Goal: Information Seeking & Learning: Find specific fact

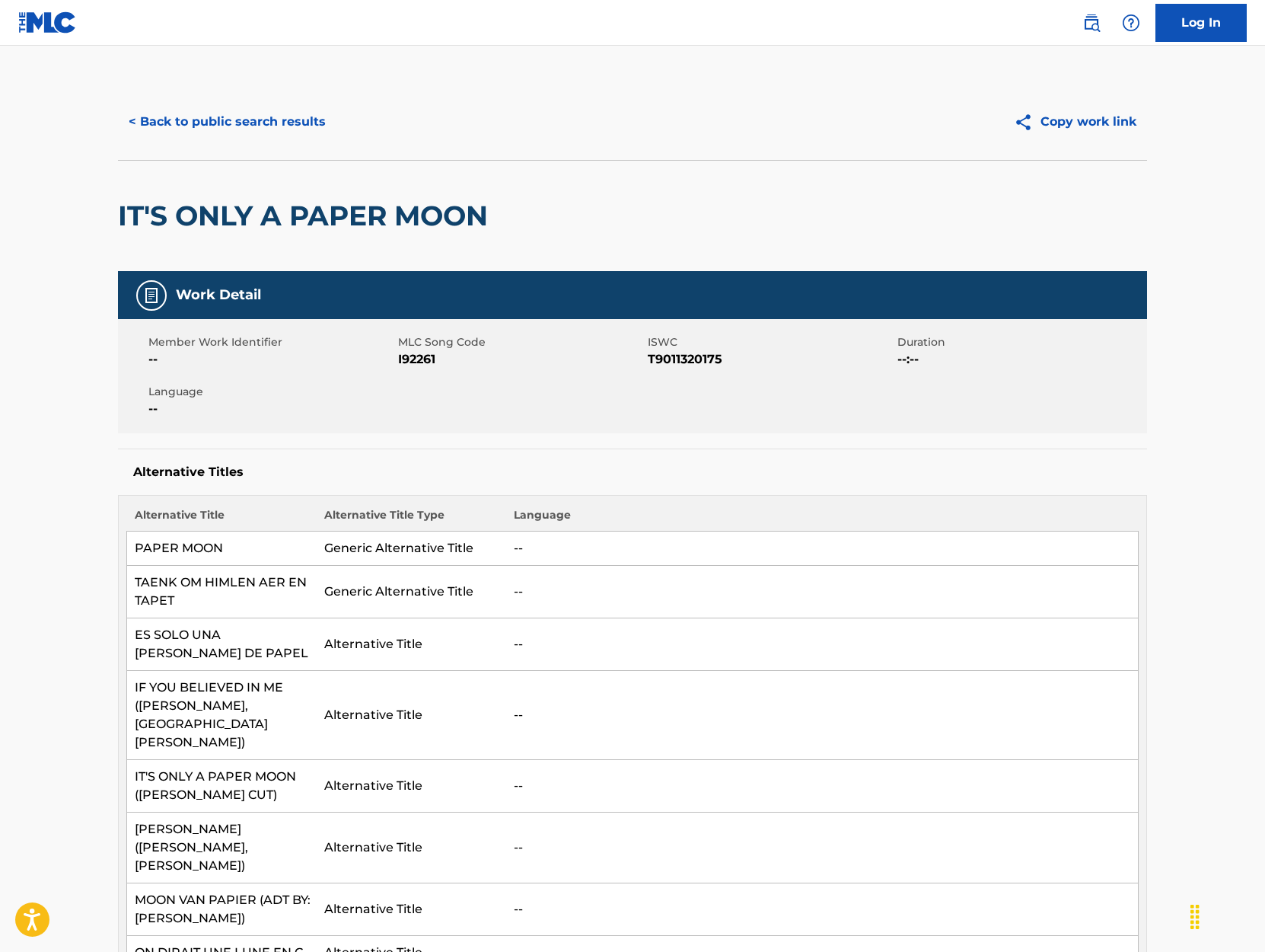
click at [203, 121] on button "< Back to public search results" at bounding box center [227, 122] width 219 height 38
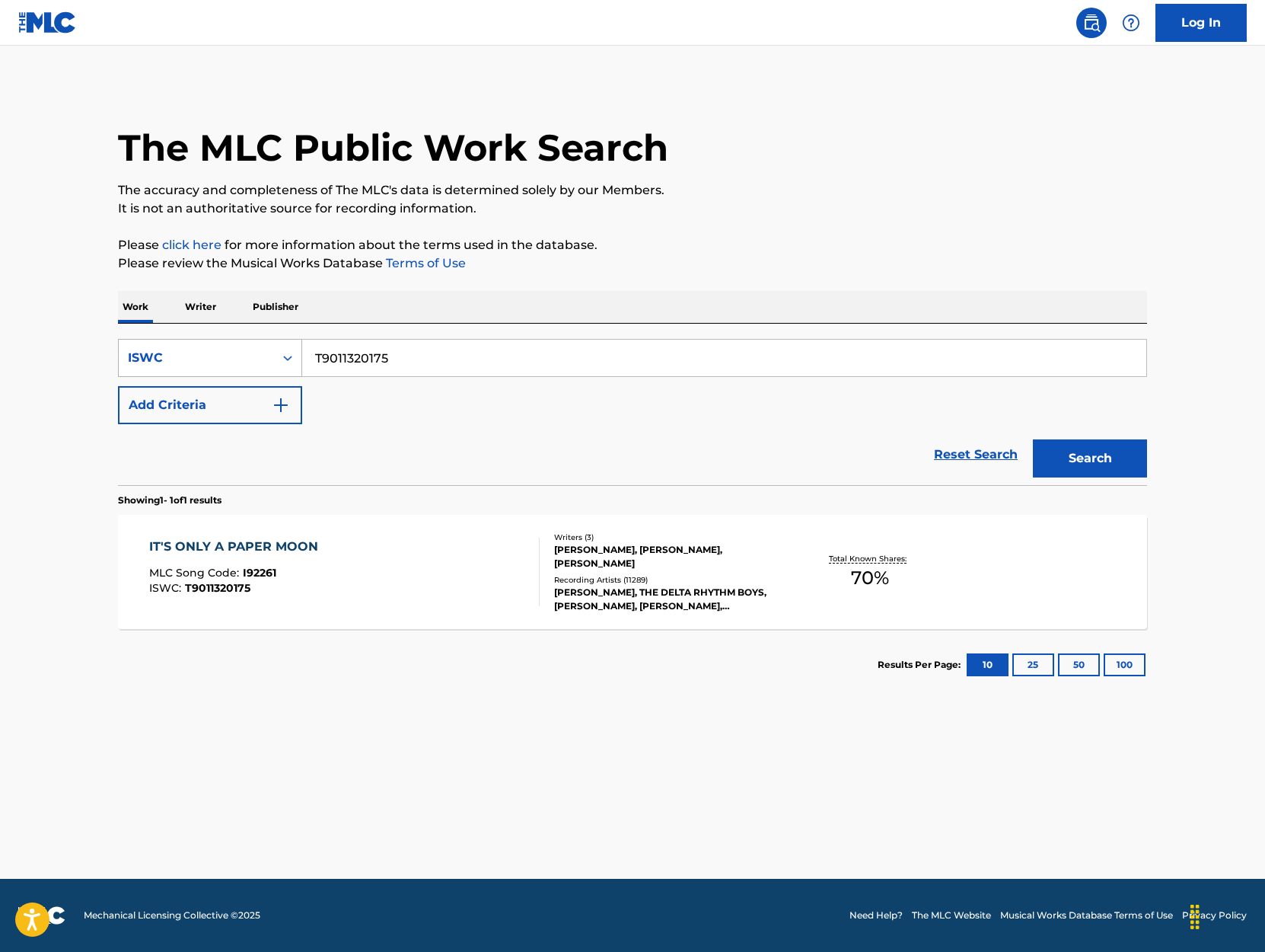
drag, startPoint x: 408, startPoint y: 359, endPoint x: 243, endPoint y: 367, distance: 165.2
click at [243, 367] on div "SearchWithCriteria4931ffc7-d0fe-413c-83cf-7d1767677208 ISWC T9011320175" at bounding box center [633, 357] width 1030 height 38
paste input "0714983477"
type input "T0714983477"
click at [1033, 440] on button "Search" at bounding box center [1089, 458] width 114 height 38
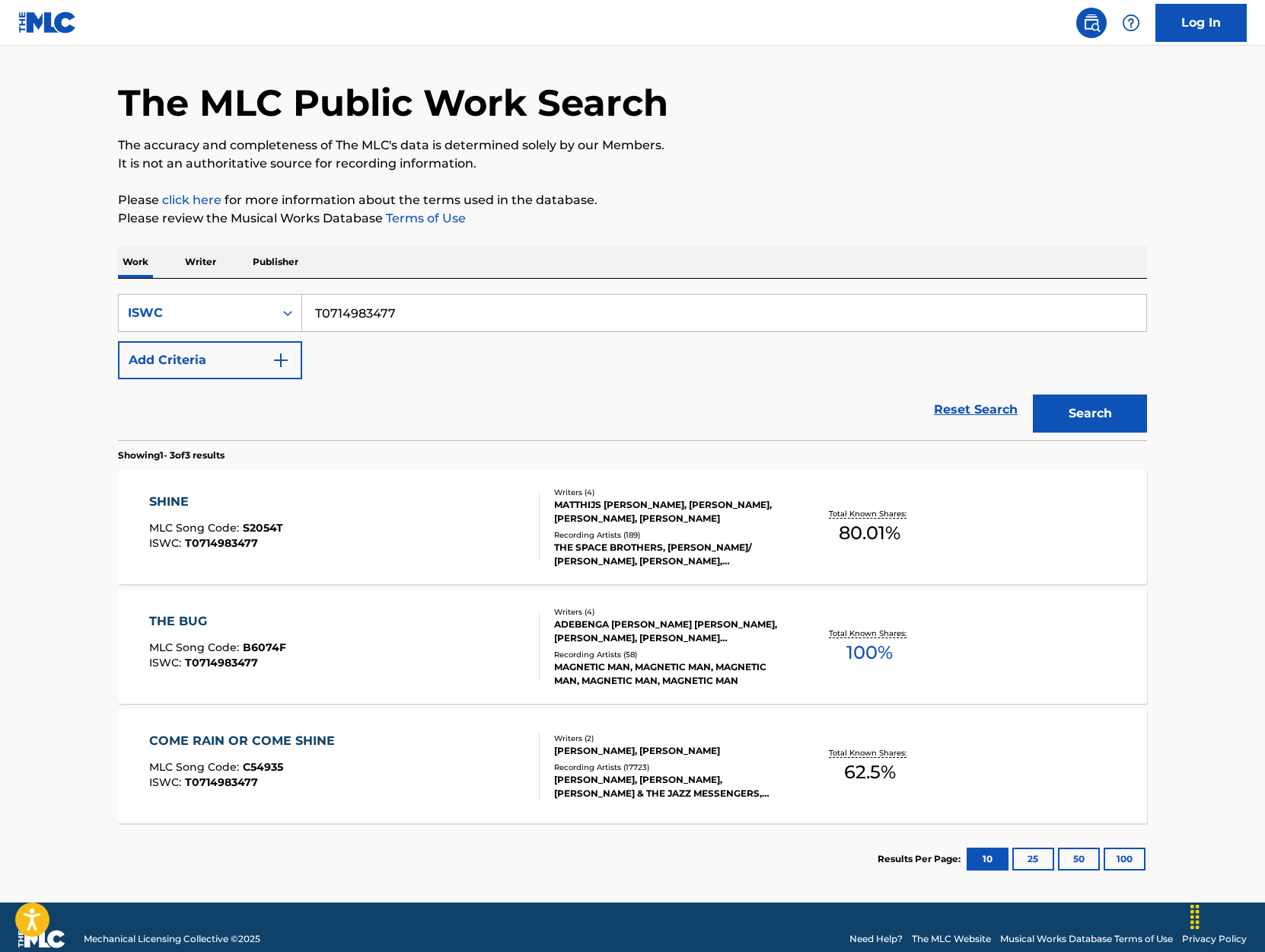
scroll to position [68, 0]
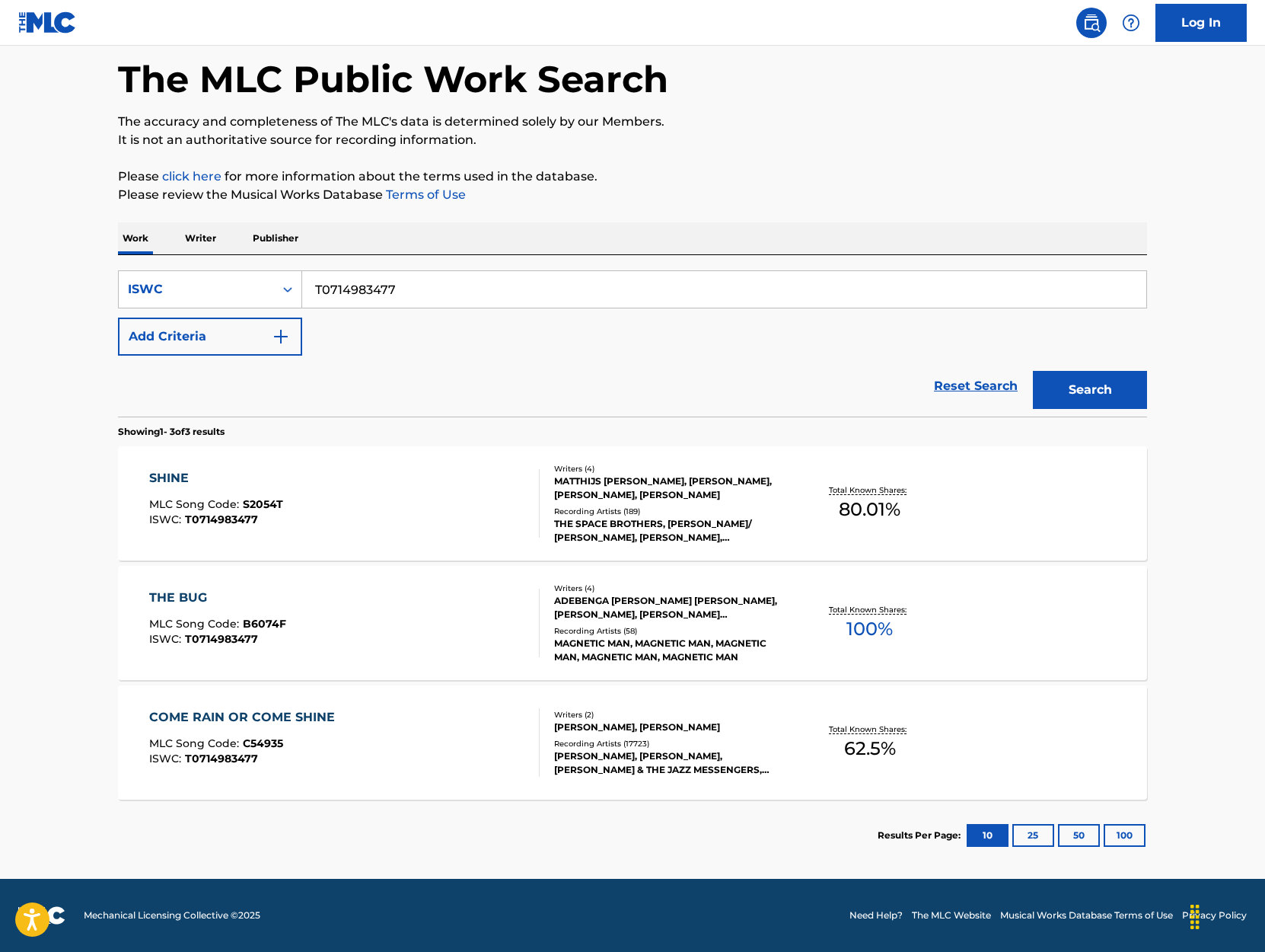
click at [451, 717] on div "COME RAIN OR COME SHINE MLC Song Code : C54935 ISWC : T0714983477" at bounding box center [345, 742] width 392 height 68
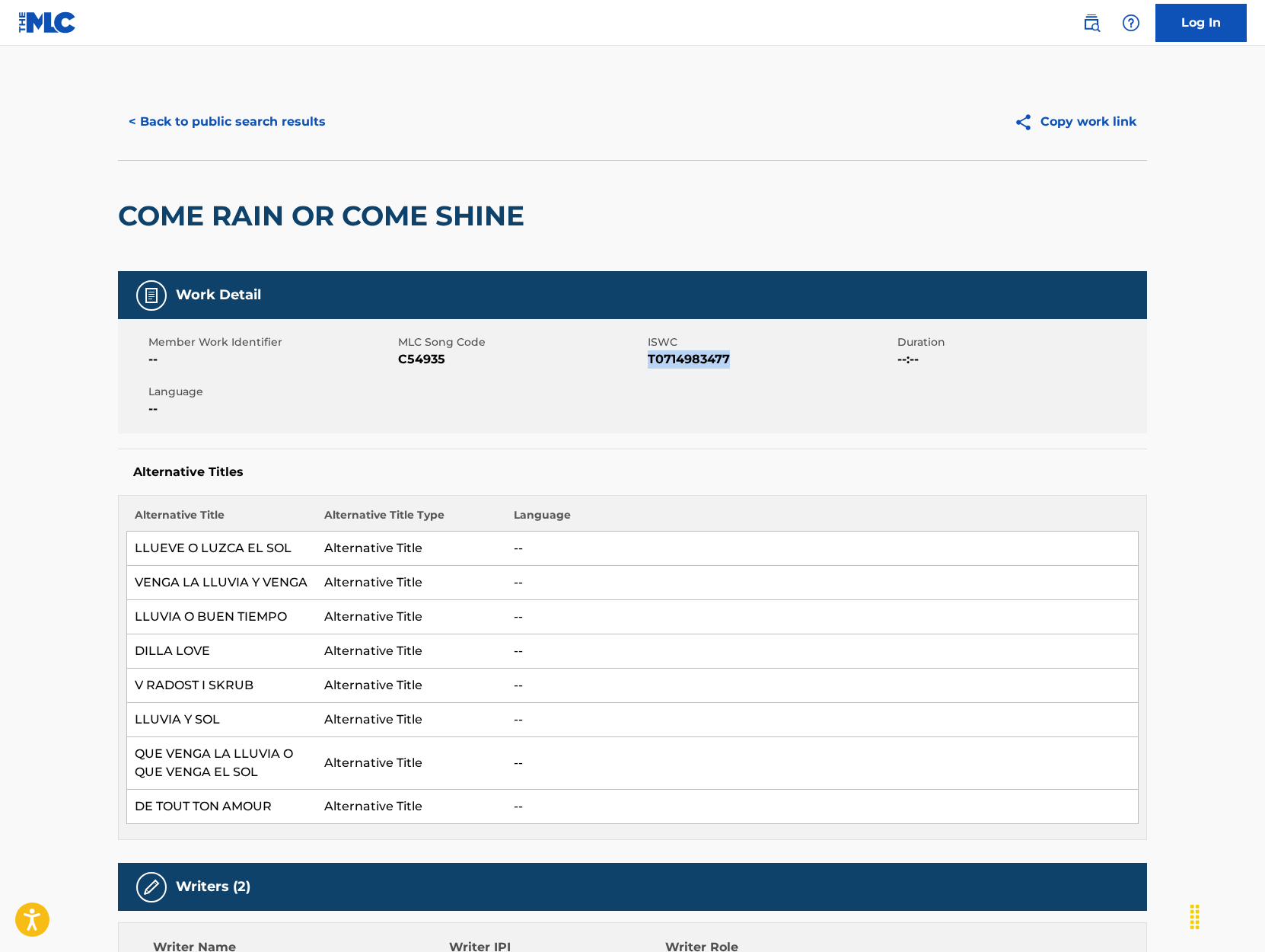
drag, startPoint x: 736, startPoint y: 358, endPoint x: 649, endPoint y: 364, distance: 87.2
click at [649, 364] on span "T0714983477" at bounding box center [770, 360] width 246 height 19
copy span "T0714983477"
click at [154, 116] on button "< Back to public search results" at bounding box center [227, 122] width 219 height 38
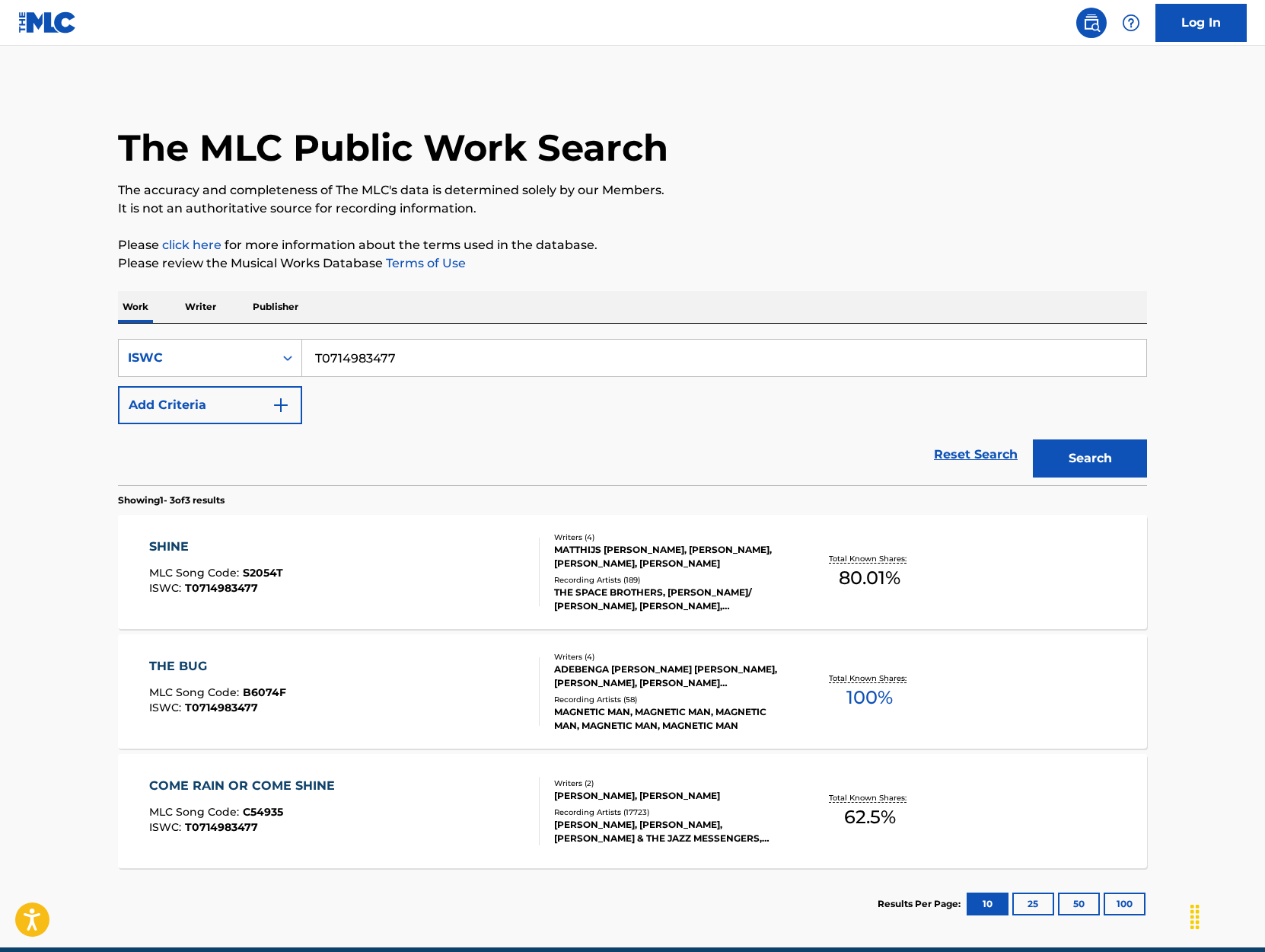
scroll to position [29, 0]
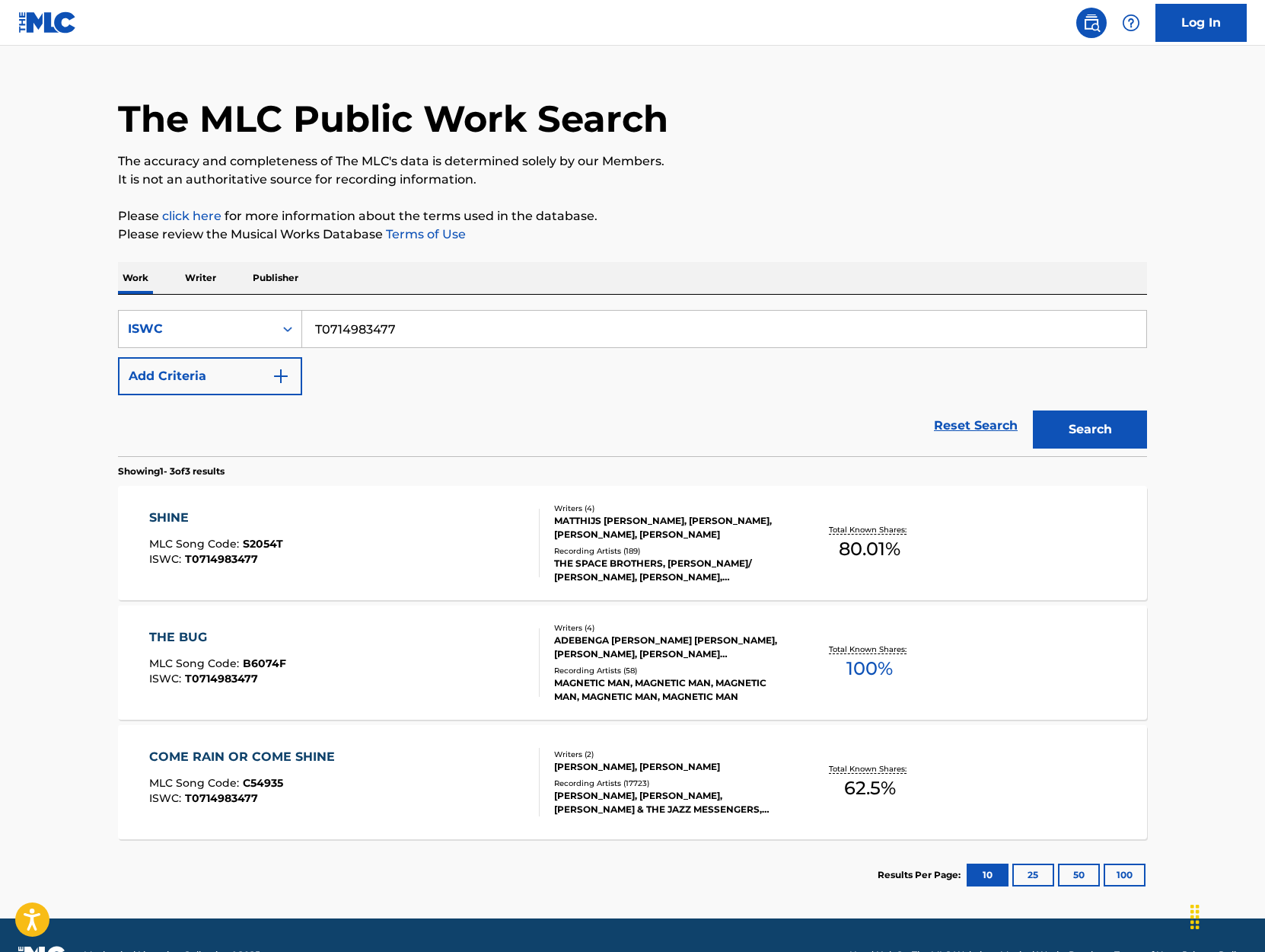
drag, startPoint x: 406, startPoint y: 329, endPoint x: 303, endPoint y: 322, distance: 103.2
click at [303, 322] on input "T0714983477" at bounding box center [724, 328] width 845 height 36
paste input "9011320175"
type input "T9011320175"
click at [1033, 410] on button "Search" at bounding box center [1089, 429] width 114 height 38
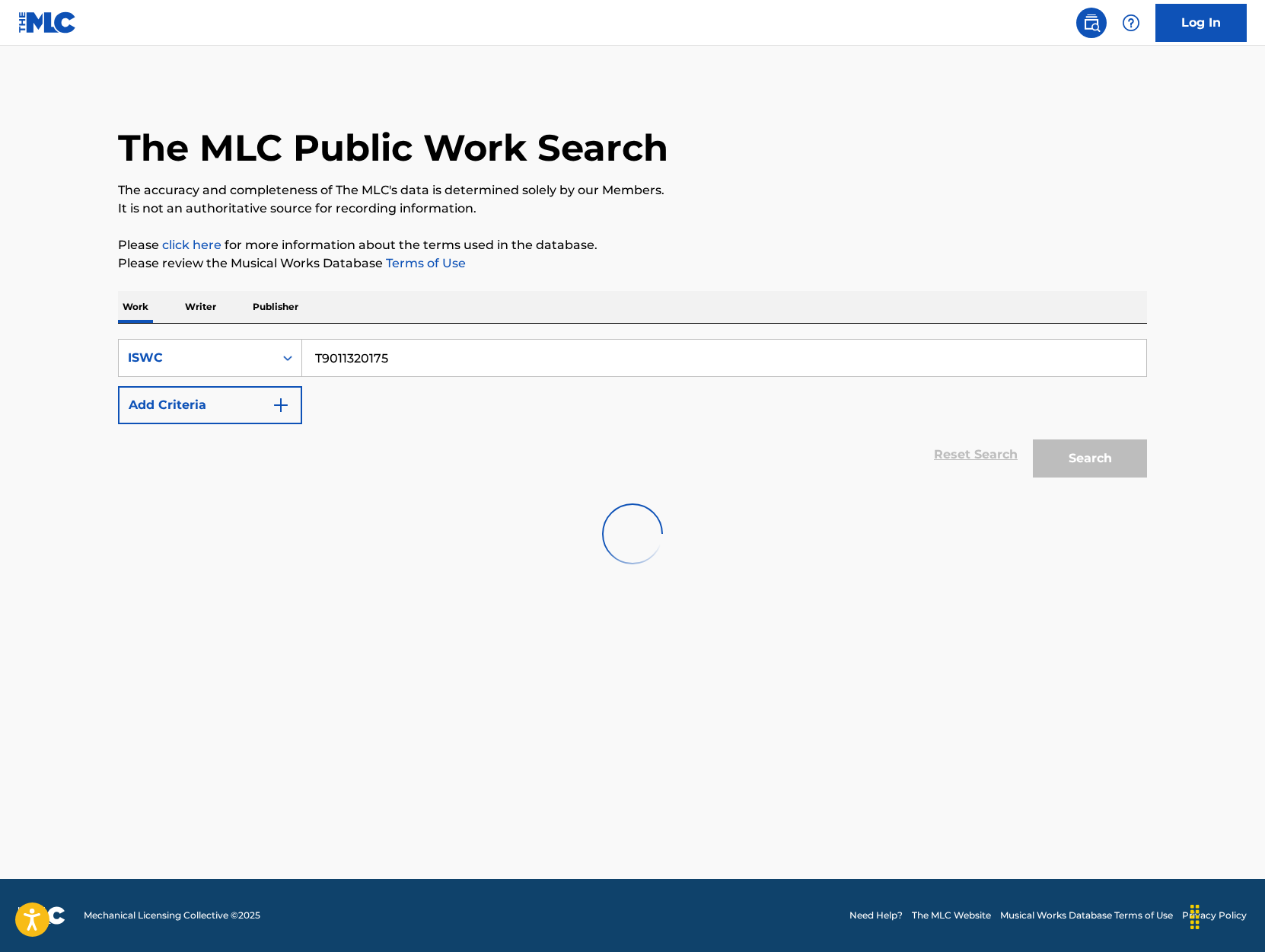
scroll to position [0, 0]
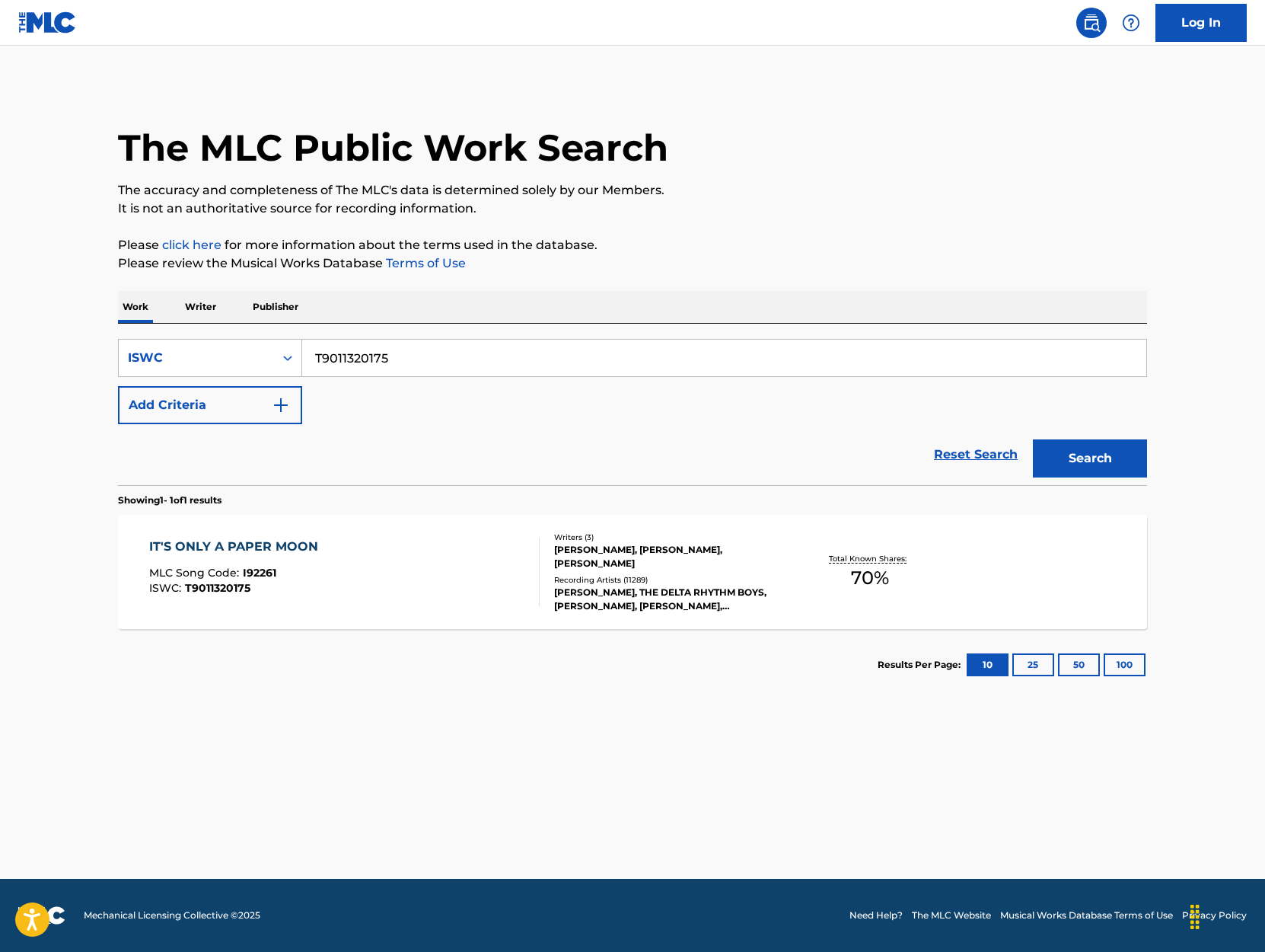
click at [383, 560] on div "IT'S ONLY A PAPER MOON MLC Song Code : I92261 ISWC : T9011320175" at bounding box center [345, 571] width 392 height 68
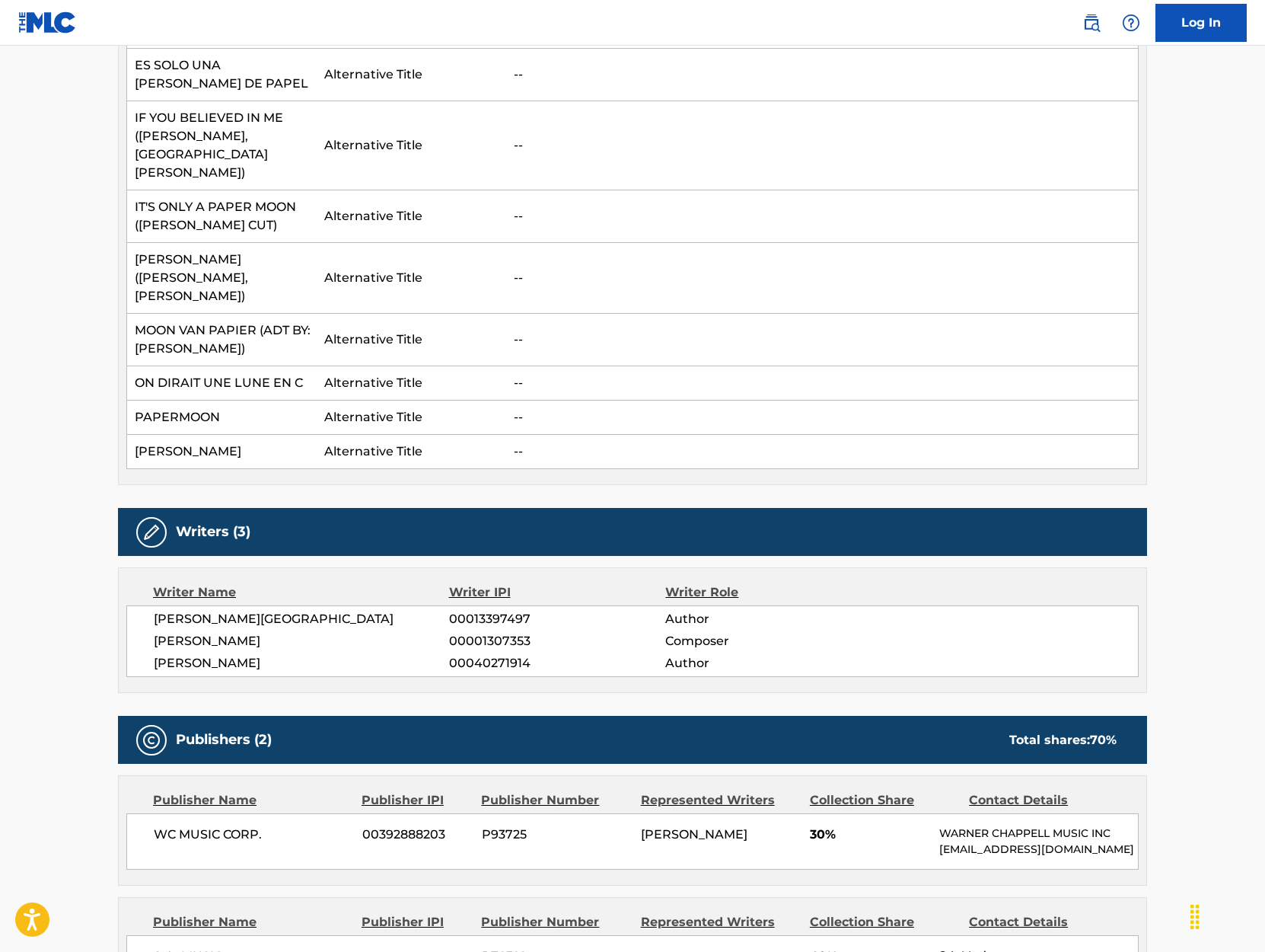
scroll to position [533, 0]
